Goal: Task Accomplishment & Management: Use online tool/utility

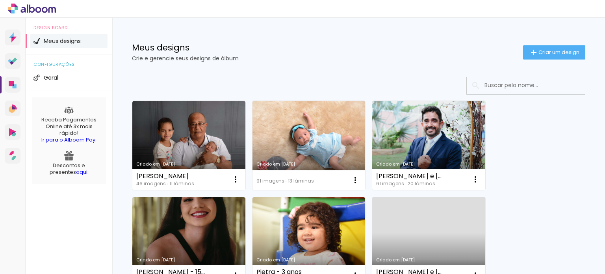
click at [33, 4] on icon at bounding box center [32, 9] width 48 height 10
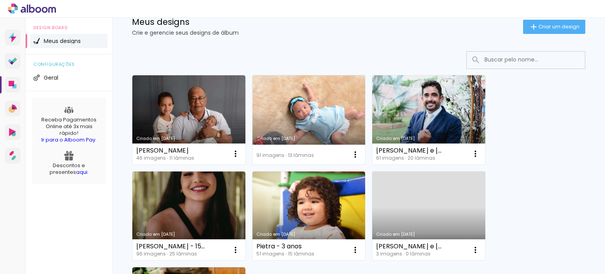
scroll to position [39, 0]
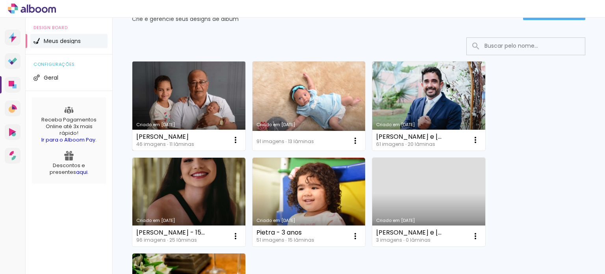
click at [204, 89] on link "Criado em [DATE]" at bounding box center [188, 105] width 113 height 89
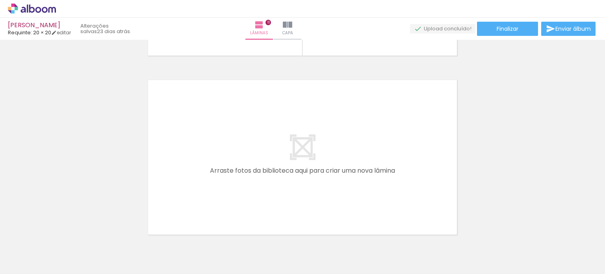
scroll to position [1912, 0]
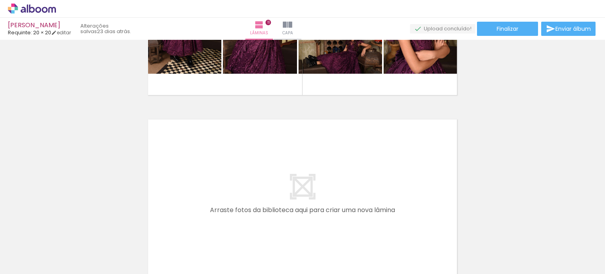
click at [405, 142] on quentale-layouter at bounding box center [302, 196] width 313 height 159
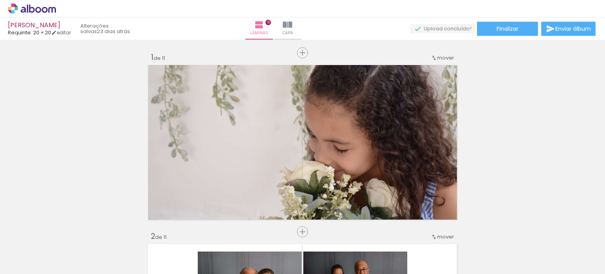
scroll to position [0, 0]
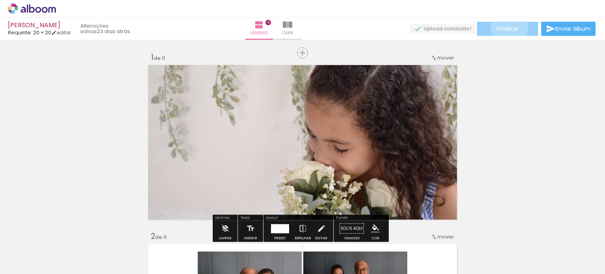
click at [506, 27] on span "Finalizar" at bounding box center [508, 29] width 22 height 6
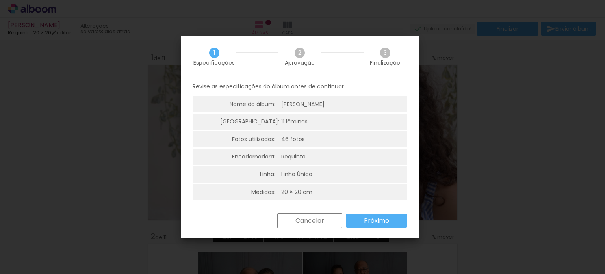
click at [0, 0] on slot "Próximo" at bounding box center [0, 0] width 0 height 0
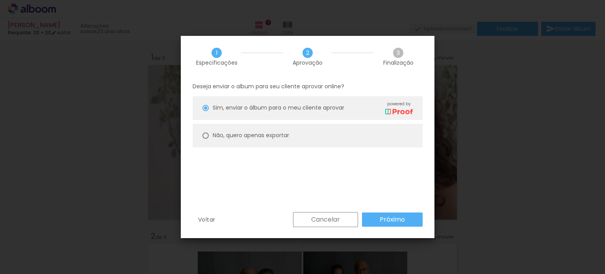
click at [265, 129] on paper-radio-button "Não, quero apenas exportar" at bounding box center [308, 136] width 230 height 24
type paper-radio-button "on"
click at [0, 0] on slot "Não, quero apenas exportar" at bounding box center [0, 0] width 0 height 0
click at [0, 0] on slot "Próximo" at bounding box center [0, 0] width 0 height 0
type input "Alta, 300 DPI"
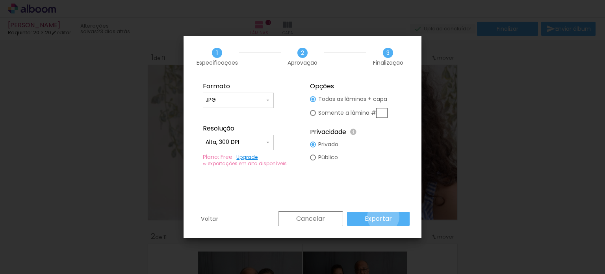
click at [0, 0] on slot "Exportar" at bounding box center [0, 0] width 0 height 0
